Goal: Information Seeking & Learning: Learn about a topic

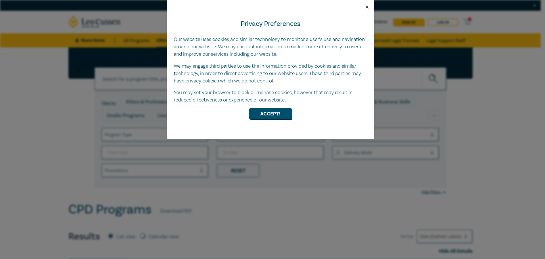
click at [368, 7] on button "Close" at bounding box center [367, 7] width 5 height 5
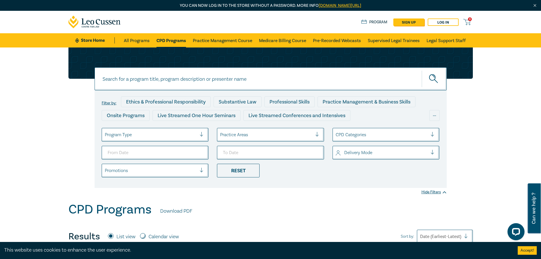
click at [245, 82] on input at bounding box center [271, 78] width 352 height 23
click at [422, 70] on button "submit" at bounding box center [434, 78] width 25 height 17
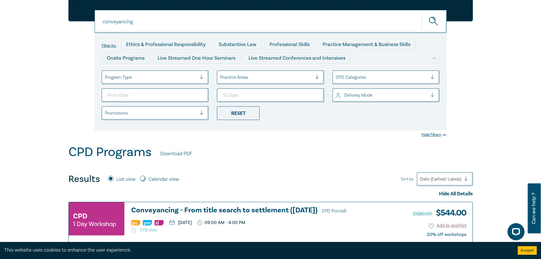
scroll to position [8, 0]
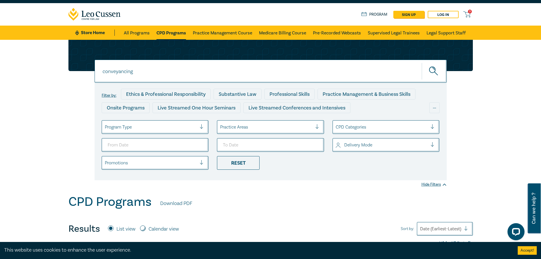
click at [108, 74] on input "conveyancing" at bounding box center [271, 71] width 352 height 23
type input "property"
click at [435, 72] on icon "submit" at bounding box center [435, 73] width 3 height 3
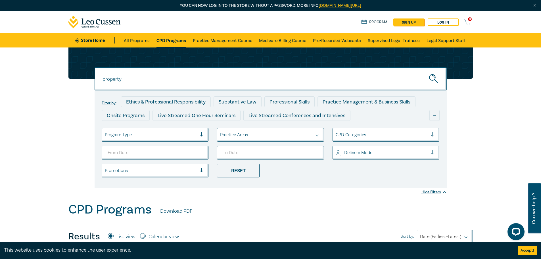
click at [188, 86] on input "property" at bounding box center [271, 78] width 352 height 23
click at [422, 70] on button "submit" at bounding box center [434, 78] width 25 height 17
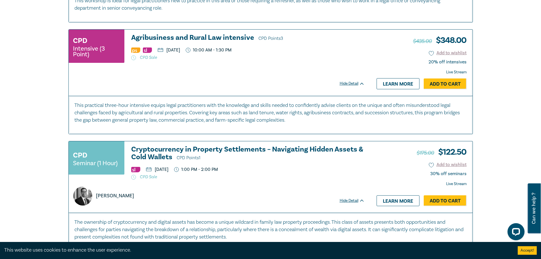
scroll to position [682, 0]
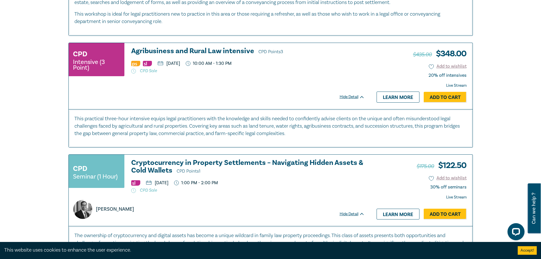
click at [86, 132] on p "This practical three-hour intensive equips legal practitioners with the knowled…" at bounding box center [270, 126] width 393 height 22
drag, startPoint x: 86, startPoint y: 132, endPoint x: 181, endPoint y: 131, distance: 94.9
click at [181, 131] on p "This practical three-hour intensive equips legal practitioners with the knowled…" at bounding box center [270, 126] width 393 height 22
click at [180, 131] on p "This practical three-hour intensive equips legal practitioners with the knowled…" at bounding box center [270, 126] width 393 height 22
drag, startPoint x: 180, startPoint y: 131, endPoint x: 138, endPoint y: 131, distance: 41.5
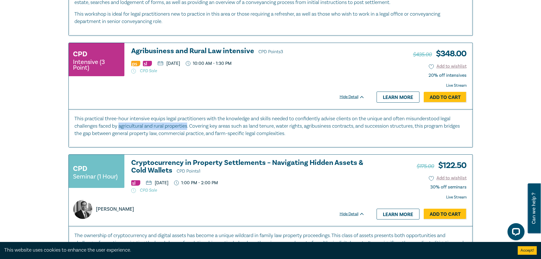
click at [138, 131] on p "This practical three-hour intensive equips legal practitioners with the knowled…" at bounding box center [270, 126] width 393 height 22
click at [203, 131] on p "This practical three-hour intensive equips legal practitioners with the knowled…" at bounding box center [270, 126] width 393 height 22
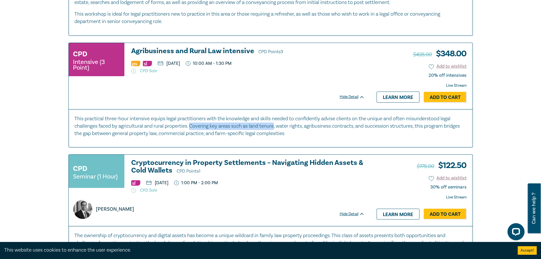
drag, startPoint x: 203, startPoint y: 131, endPoint x: 263, endPoint y: 130, distance: 60.0
click at [263, 130] on p "This practical three-hour intensive equips legal practitioners with the knowled…" at bounding box center [270, 126] width 393 height 22
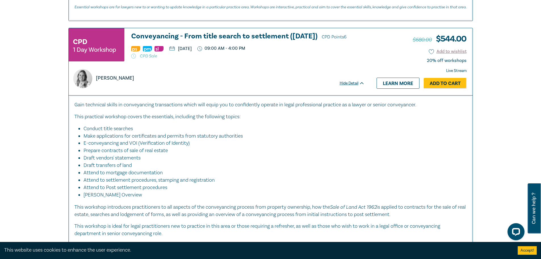
scroll to position [489, 0]
